Goal: Obtain resource: Obtain resource

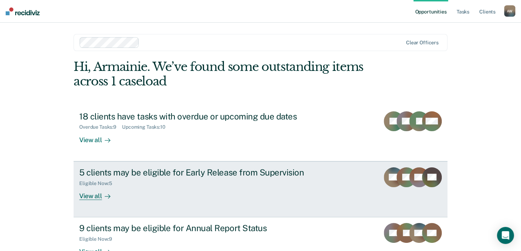
click at [301, 170] on div "5 clients may be eligible for Early Release from Supervision" at bounding box center [203, 172] width 248 height 10
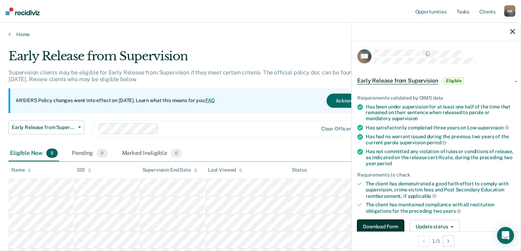
click at [383, 221] on button "Download Form" at bounding box center [380, 226] width 47 height 14
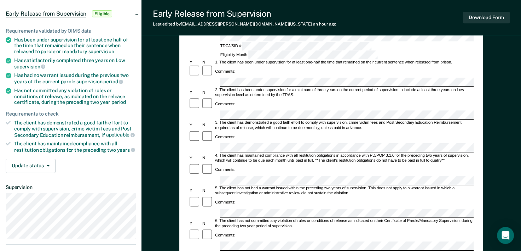
scroll to position [65, 0]
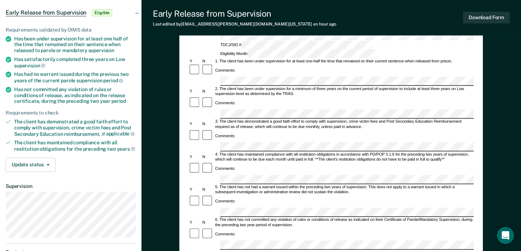
click at [328, 228] on div "Comments:" at bounding box center [331, 234] width 285 height 13
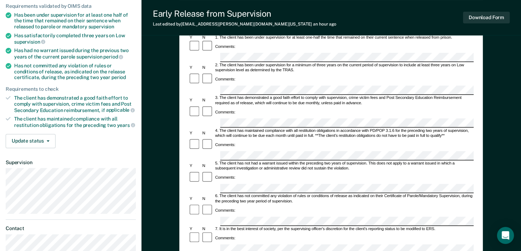
scroll to position [89, 0]
drag, startPoint x: 522, startPoint y: 49, endPoint x: 520, endPoint y: 39, distance: 10.1
click at [520, 39] on div "Early Release from Supervision (ERS) Checklist, Recommendation, and Determinati…" at bounding box center [332, 188] width 380 height 466
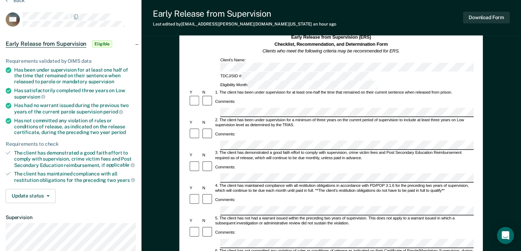
scroll to position [37, 0]
